Goal: Information Seeking & Learning: Learn about a topic

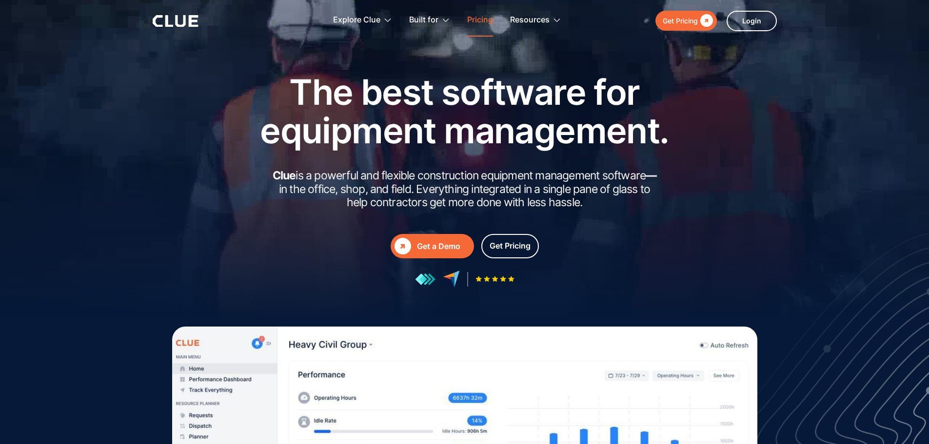
click at [482, 17] on link "Pricing" at bounding box center [480, 20] width 26 height 31
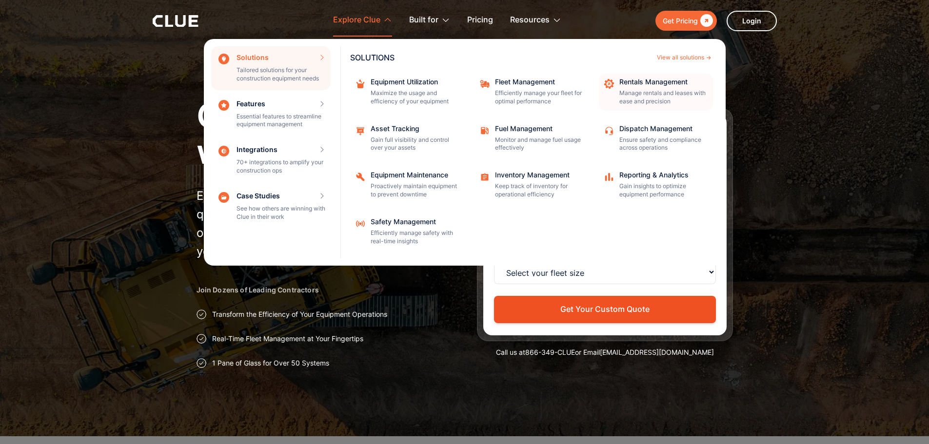
click at [622, 85] on div "Rentals Management" at bounding box center [663, 82] width 88 height 7
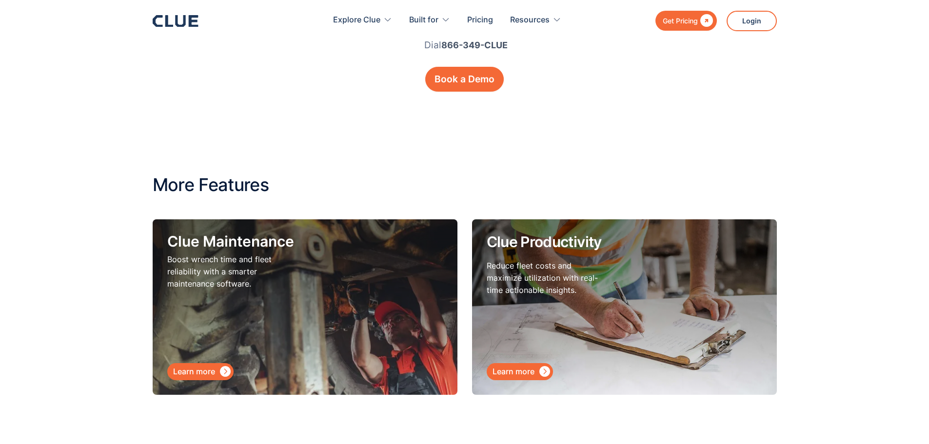
scroll to position [4878, 0]
